Goal: Transaction & Acquisition: Subscribe to service/newsletter

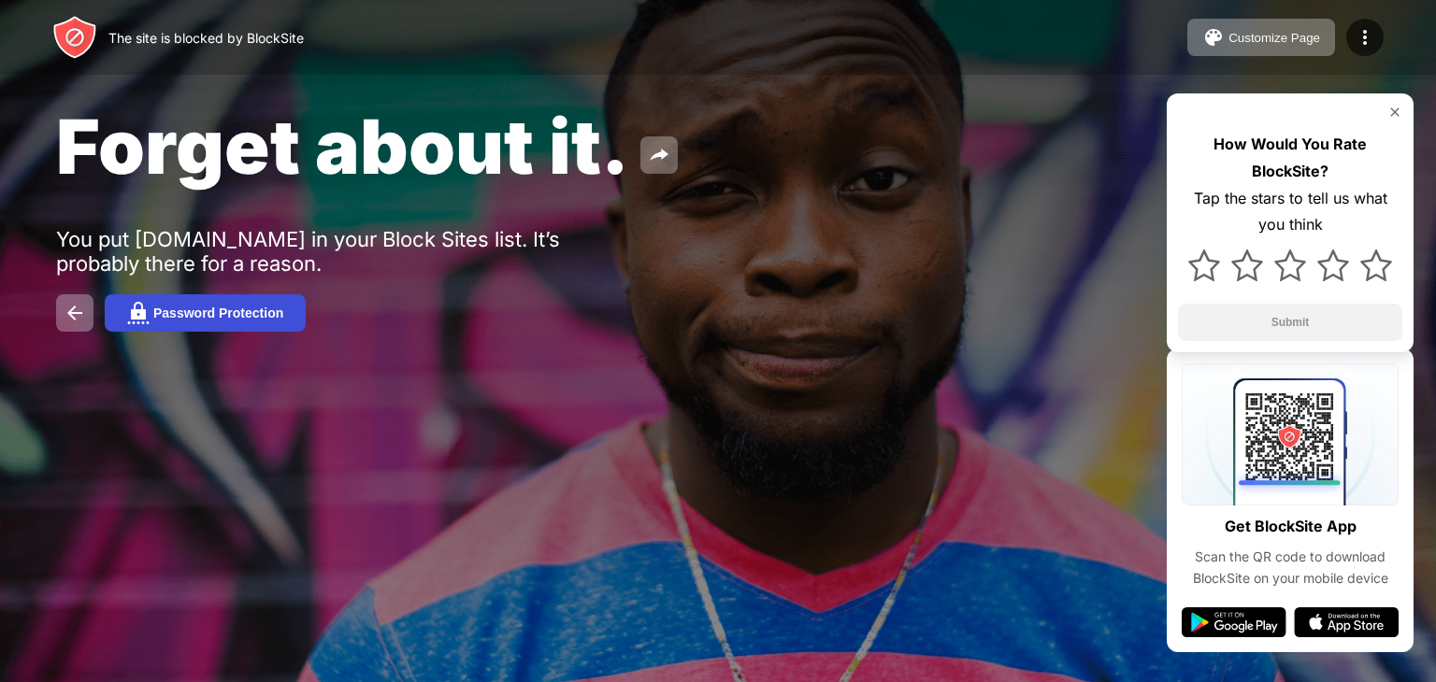
click at [279, 300] on button "Password Protection" at bounding box center [205, 312] width 201 height 37
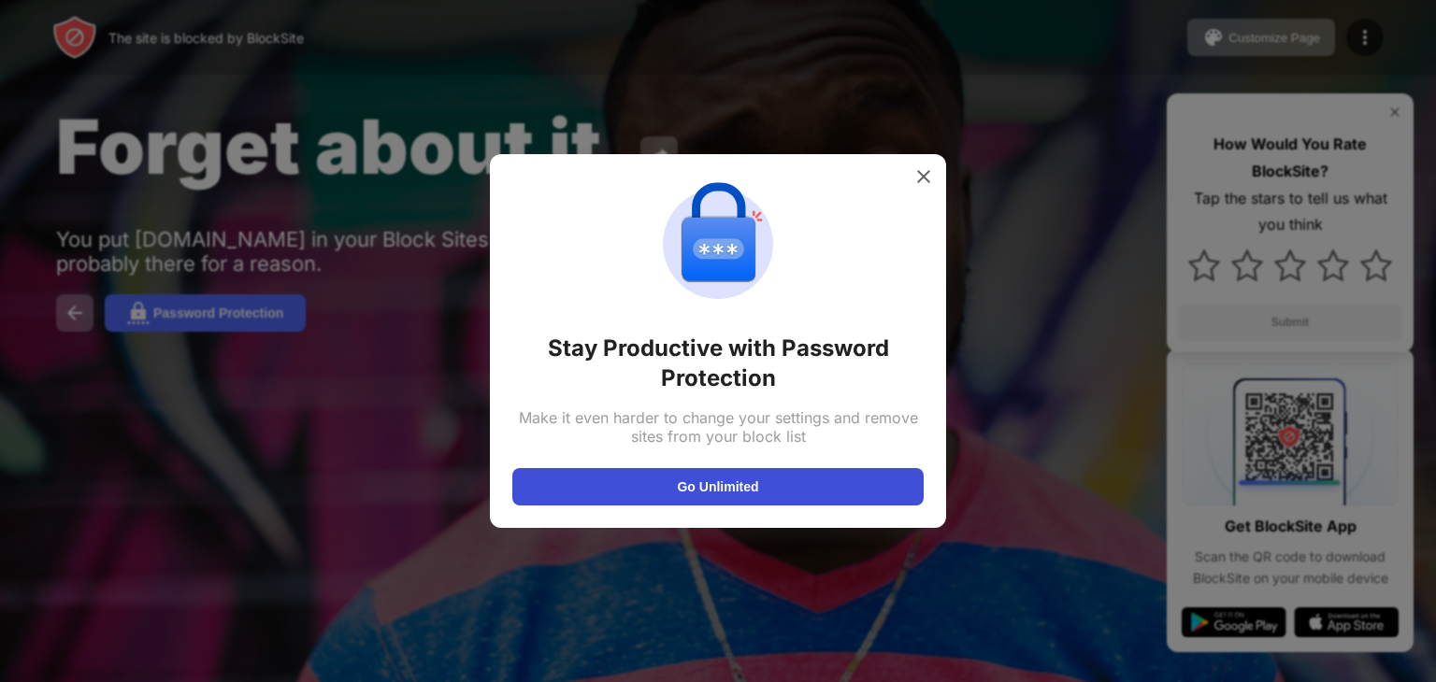
click at [724, 498] on button "Go Unlimited" at bounding box center [717, 486] width 411 height 37
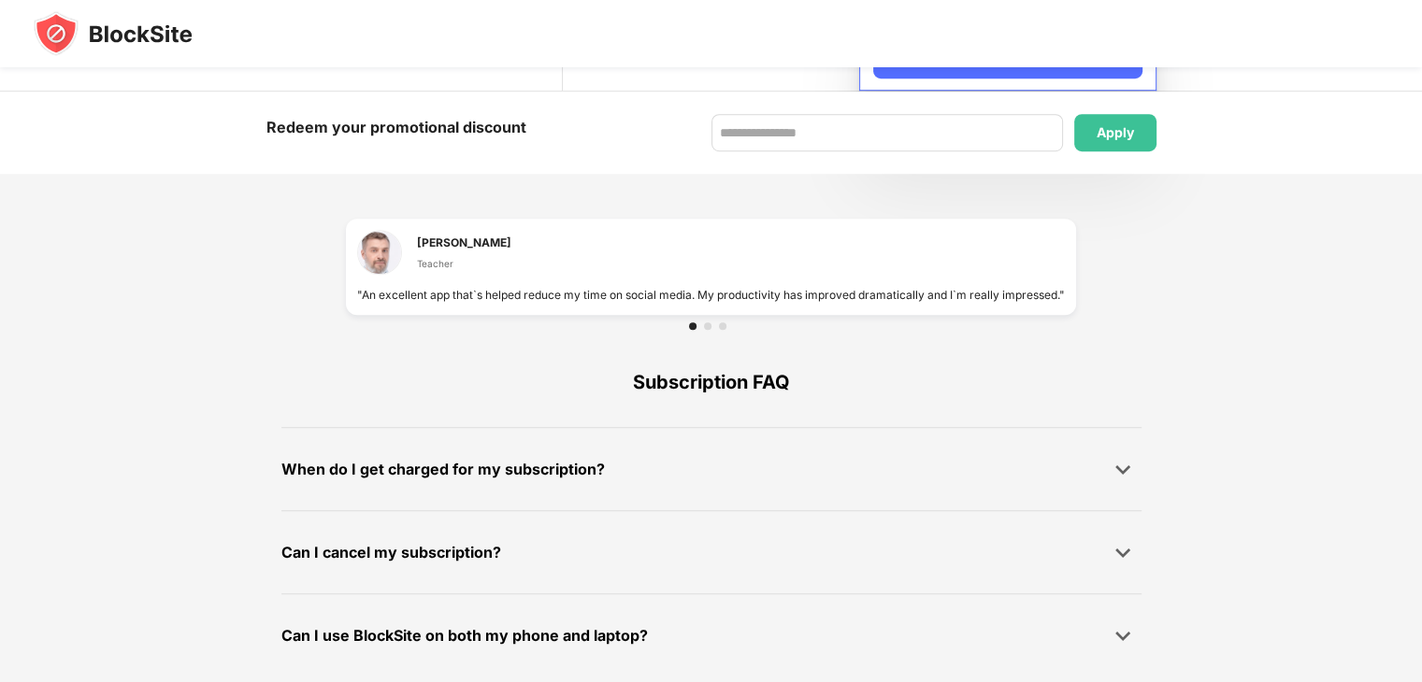
scroll to position [859, 0]
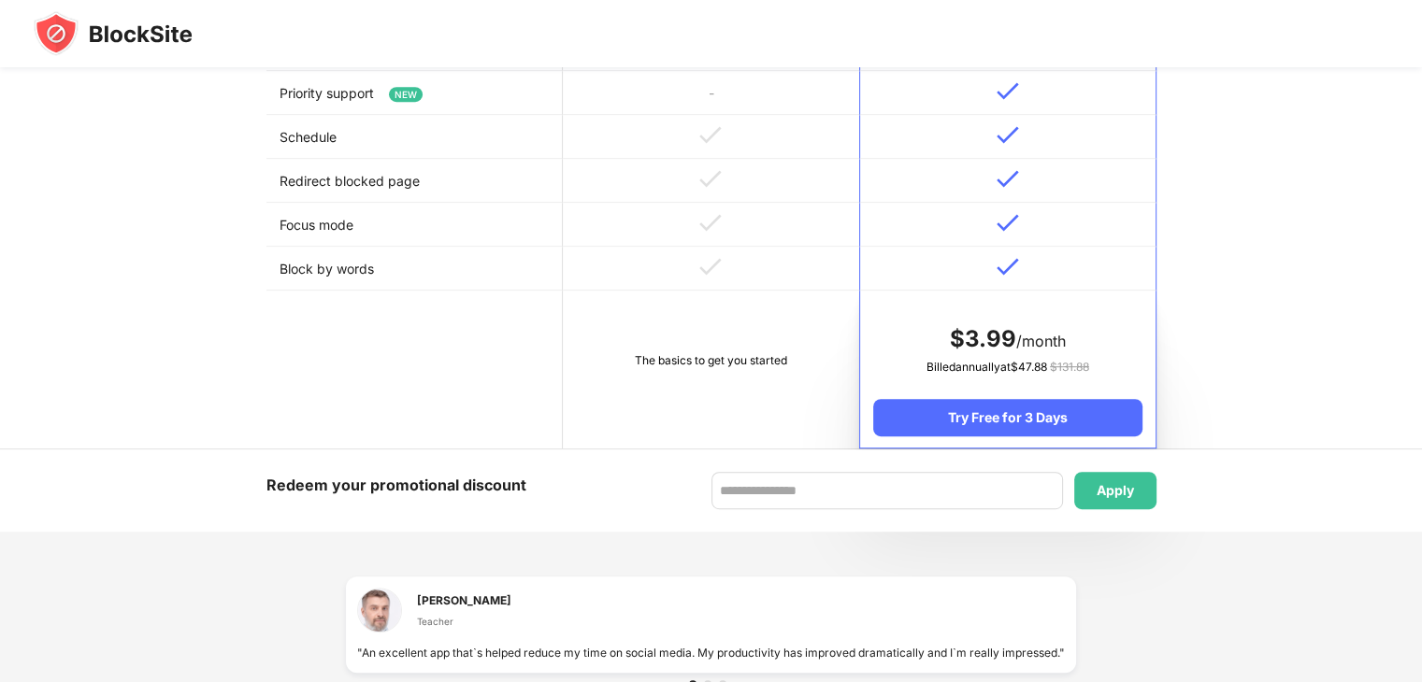
click at [1037, 253] on td at bounding box center [1007, 269] width 296 height 44
click at [831, 487] on input at bounding box center [886, 490] width 351 height 37
type input "**********"
click at [1138, 495] on div "Apply" at bounding box center [1115, 490] width 82 height 37
